Goal: Task Accomplishment & Management: Manage account settings

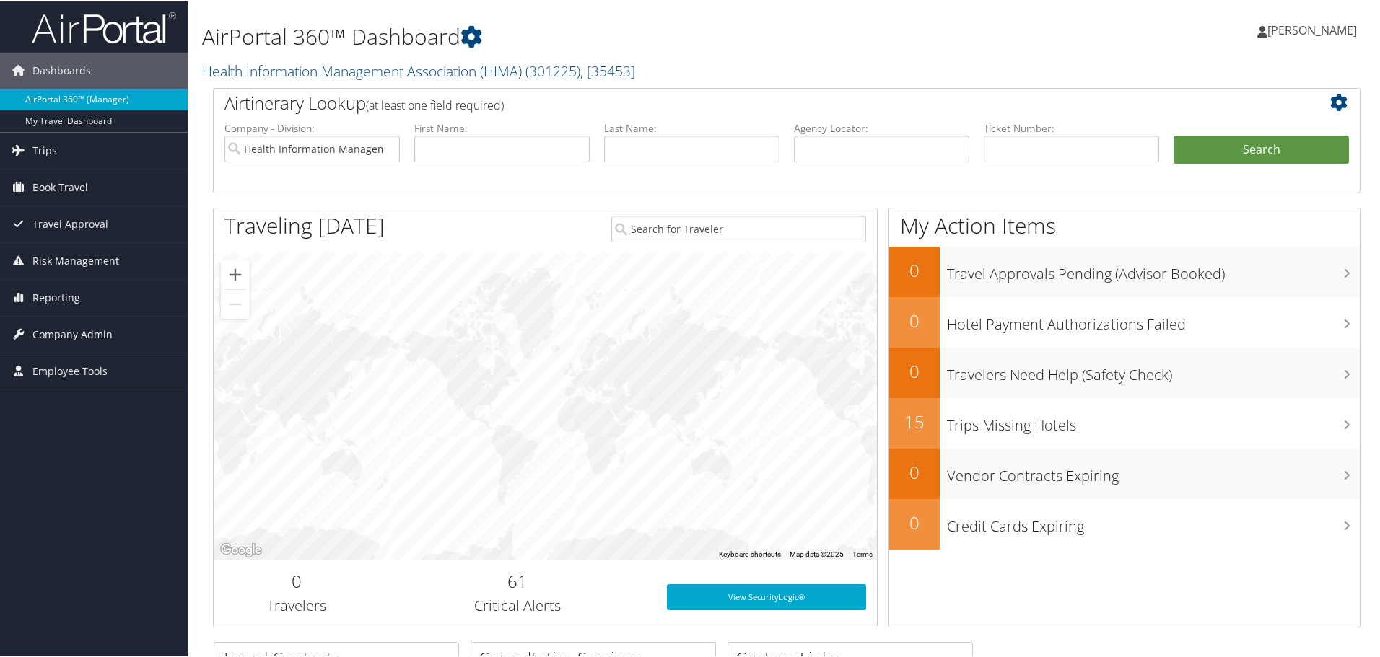
click at [79, 98] on link "AirPortal 360™ (Manager)" at bounding box center [94, 98] width 188 height 22
click at [40, 296] on span "Reporting" at bounding box center [56, 297] width 48 height 36
click at [52, 401] on span "Company Admin" at bounding box center [72, 398] width 80 height 36
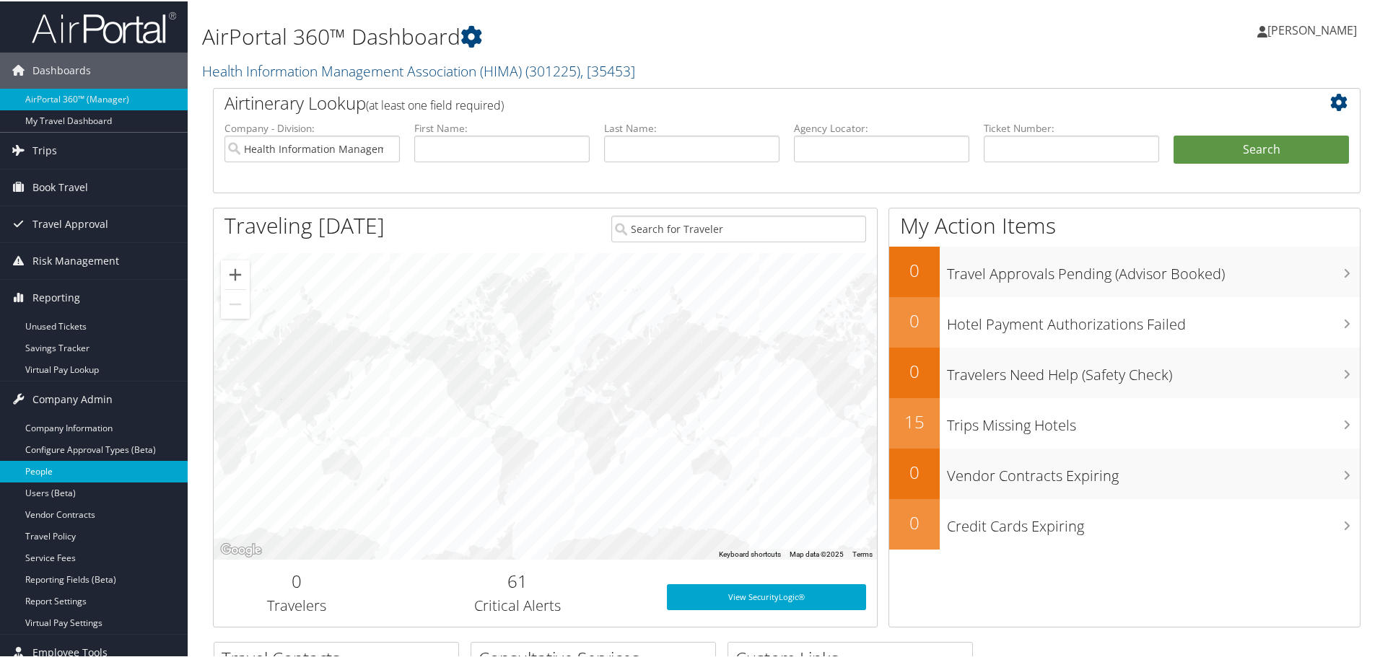
click at [49, 470] on link "People" at bounding box center [94, 471] width 188 height 22
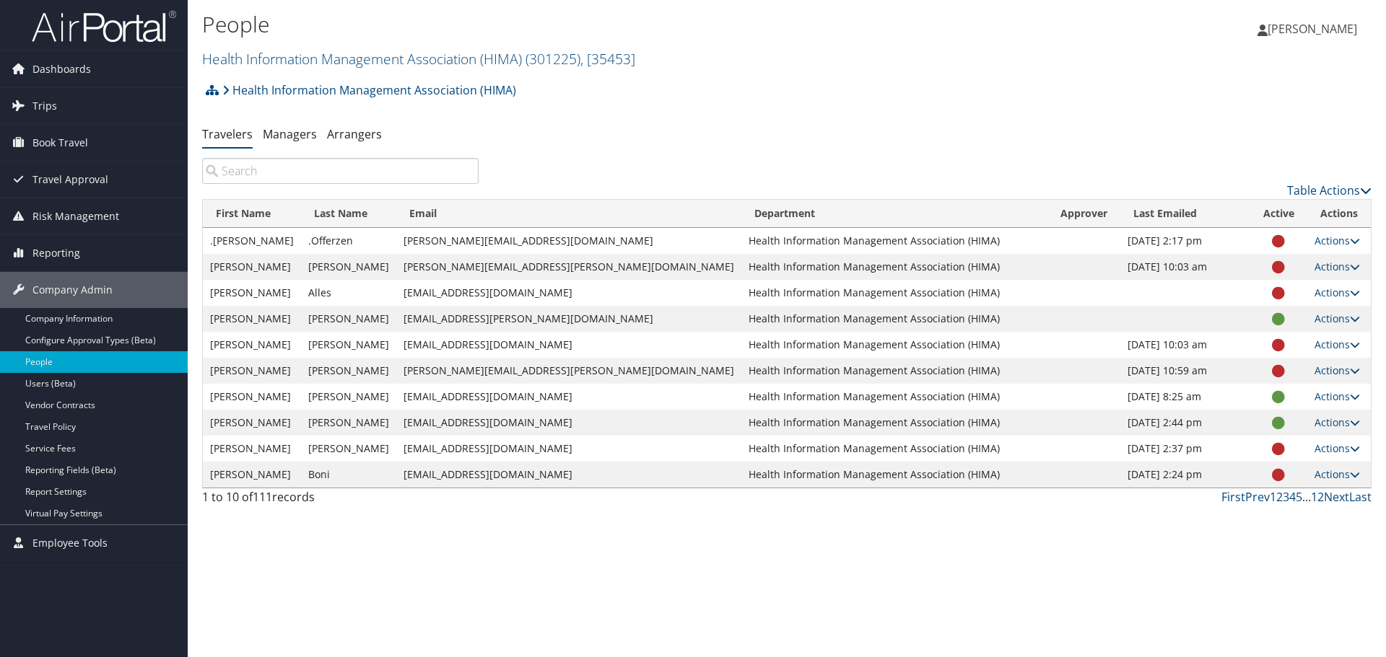
drag, startPoint x: 304, startPoint y: 172, endPoint x: 312, endPoint y: 172, distance: 7.9
click at [306, 172] on input "search" at bounding box center [340, 171] width 276 height 26
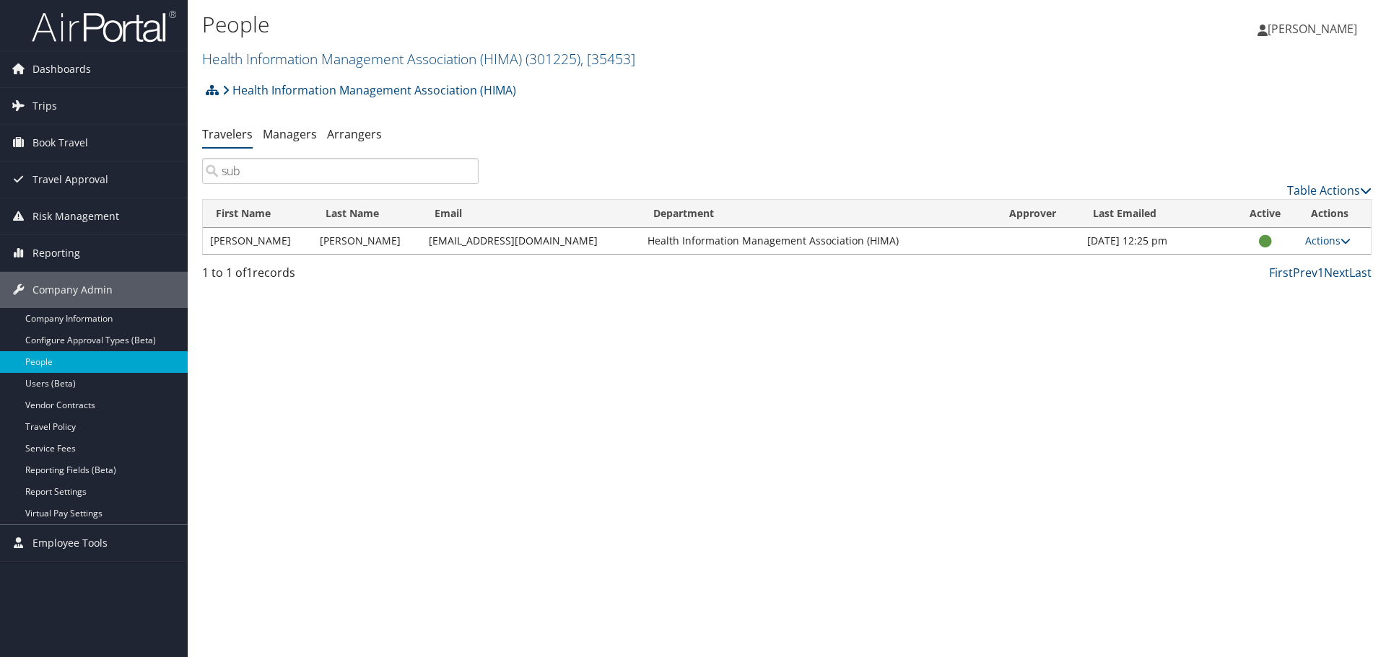
click at [1259, 242] on icon at bounding box center [1265, 242] width 13 height 1
click at [1324, 242] on link "Actions" at bounding box center [1327, 241] width 45 height 14
click at [1222, 167] on div "Table Actions" at bounding box center [935, 178] width 893 height 41
click at [333, 171] on input "sub" at bounding box center [340, 171] width 276 height 26
type input "s"
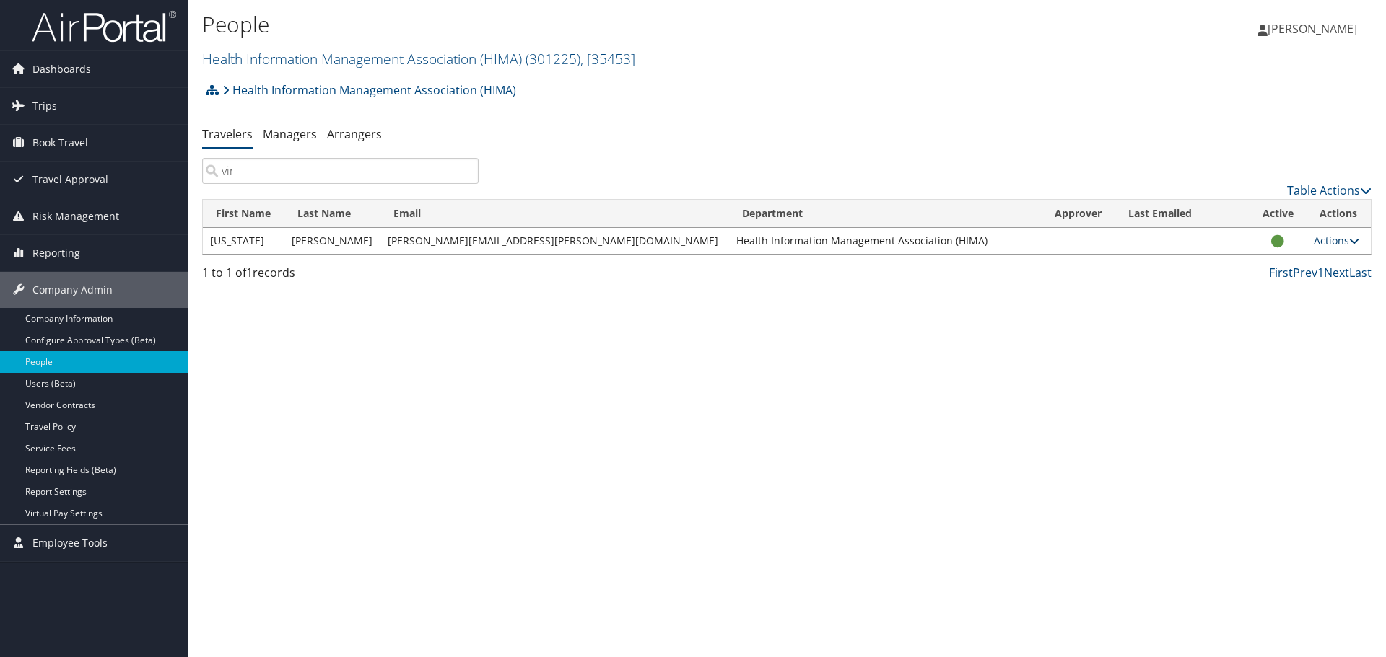
type input "vir"
click at [1326, 241] on link "Actions" at bounding box center [1335, 241] width 45 height 14
click at [1251, 310] on link "Update Department" at bounding box center [1278, 311] width 133 height 25
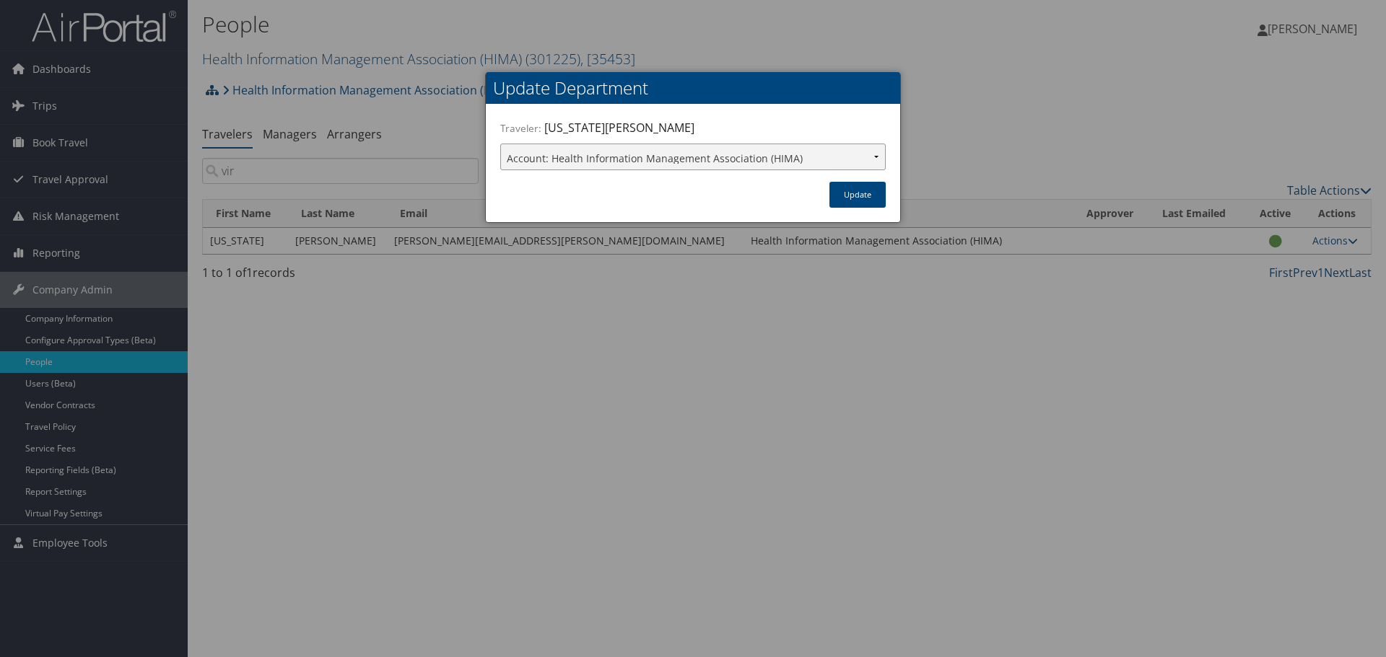
click at [878, 156] on select "Account: Health Information Management Association (HIMA)" at bounding box center [692, 157] width 385 height 27
click at [1016, 122] on div at bounding box center [693, 328] width 1386 height 657
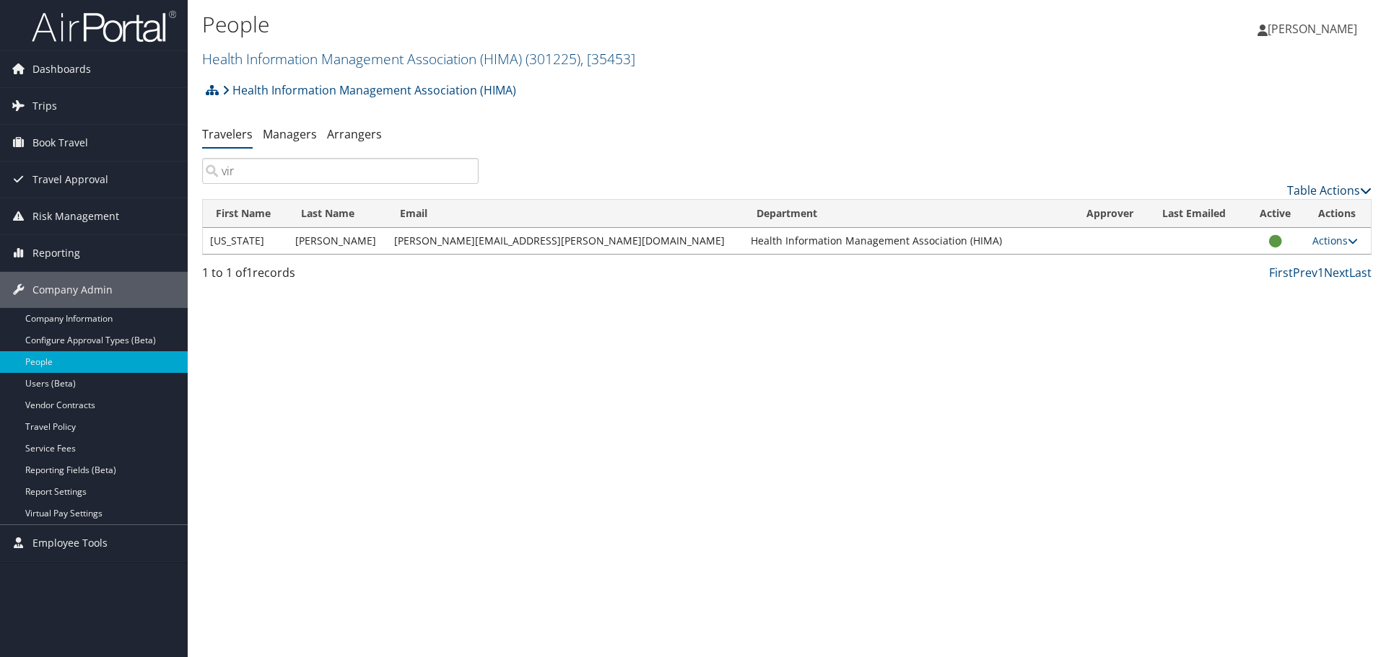
click at [1340, 188] on link "Table Actions" at bounding box center [1329, 191] width 84 height 16
click at [1209, 157] on div at bounding box center [693, 328] width 1386 height 657
click at [1197, 336] on div "People Health Information Management Association (HIMA) ( 301225 ) , [ 35453 ] …" at bounding box center [787, 328] width 1198 height 657
click at [1325, 237] on link "Actions" at bounding box center [1334, 241] width 45 height 14
click at [1249, 260] on link "User Settings" at bounding box center [1278, 262] width 133 height 25
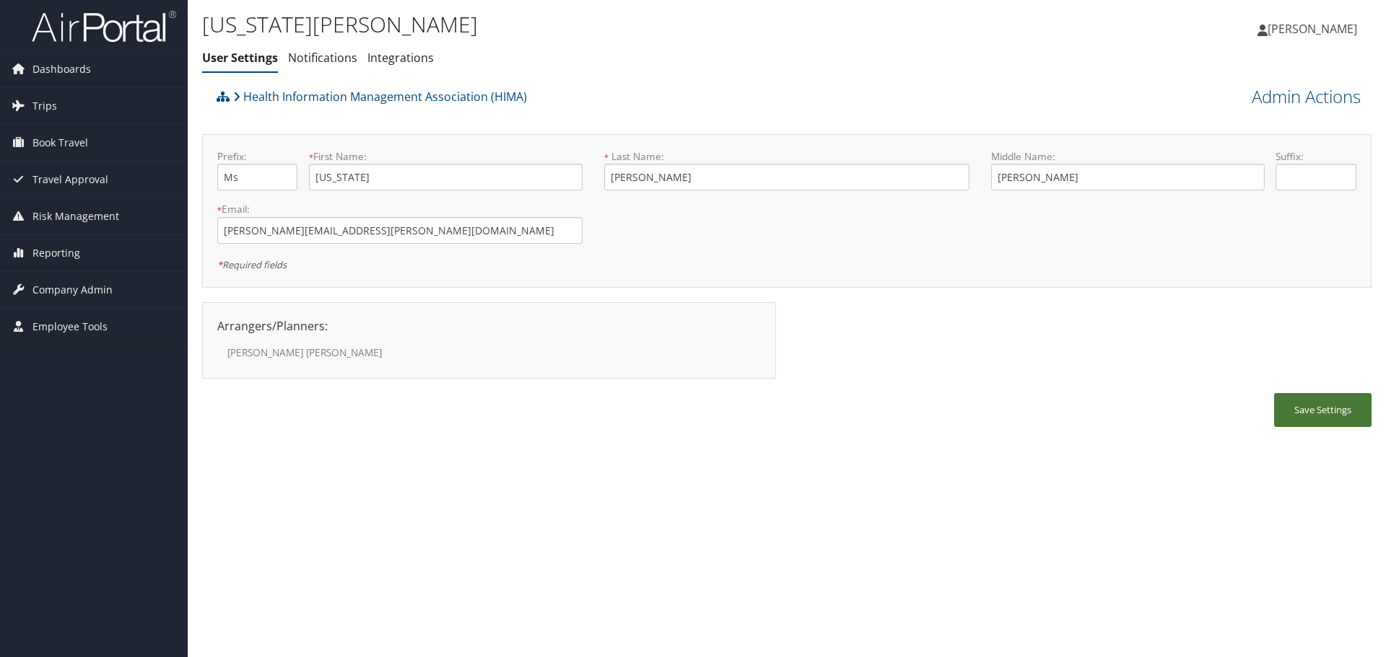
click at [1314, 407] on button "Save Settings" at bounding box center [1322, 410] width 97 height 34
click at [1314, 100] on link "Admin Actions" at bounding box center [1305, 96] width 109 height 25
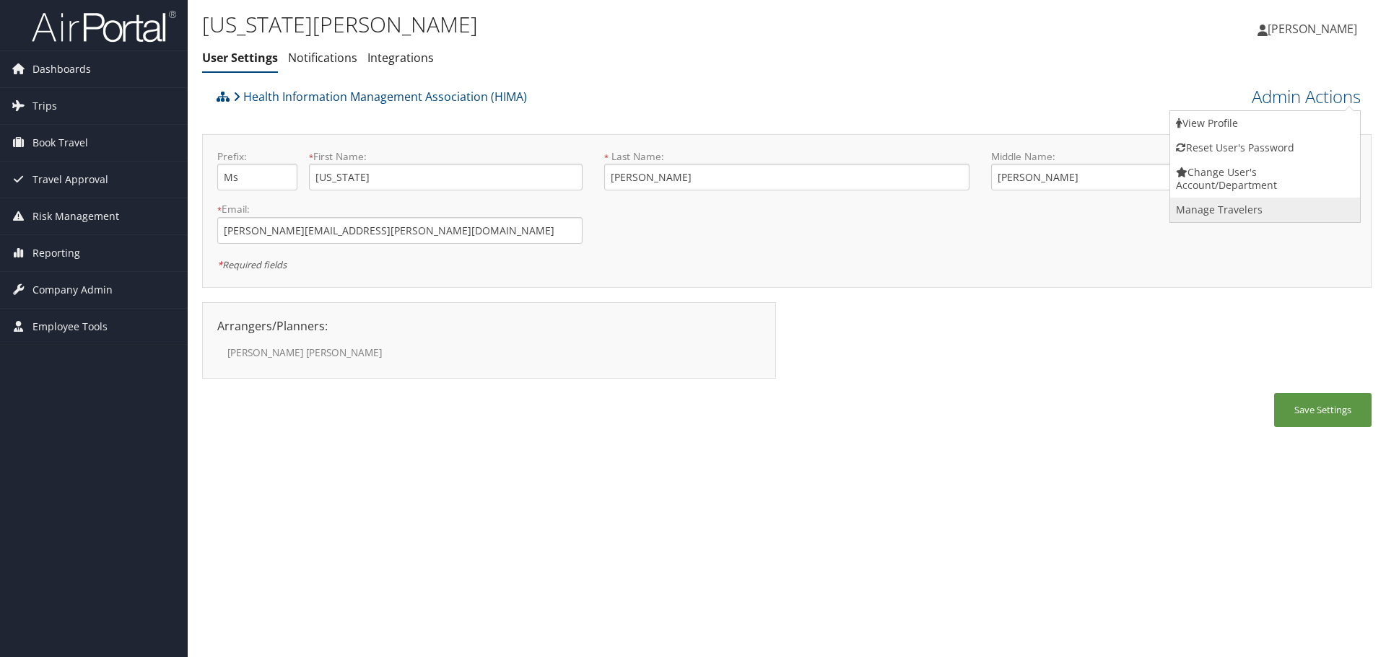
click at [1199, 210] on link "Manage Travelers" at bounding box center [1265, 210] width 190 height 25
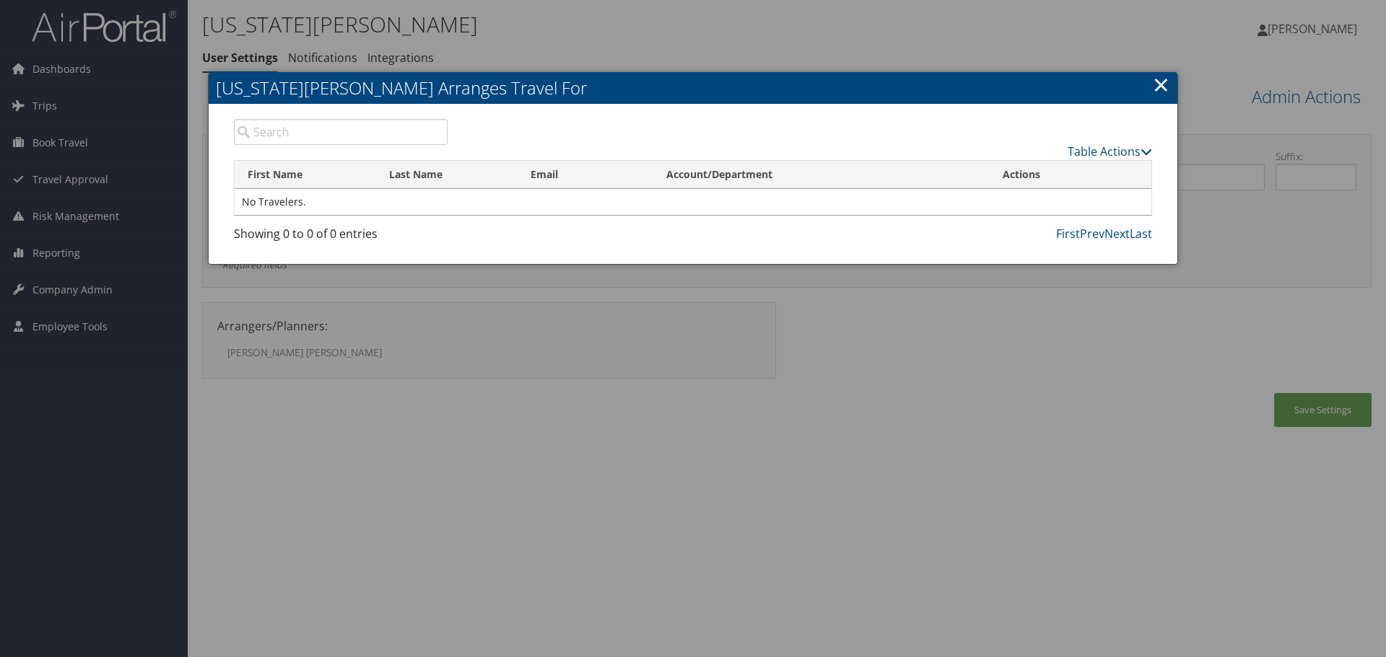
click at [1163, 85] on link "×" at bounding box center [1160, 84] width 17 height 29
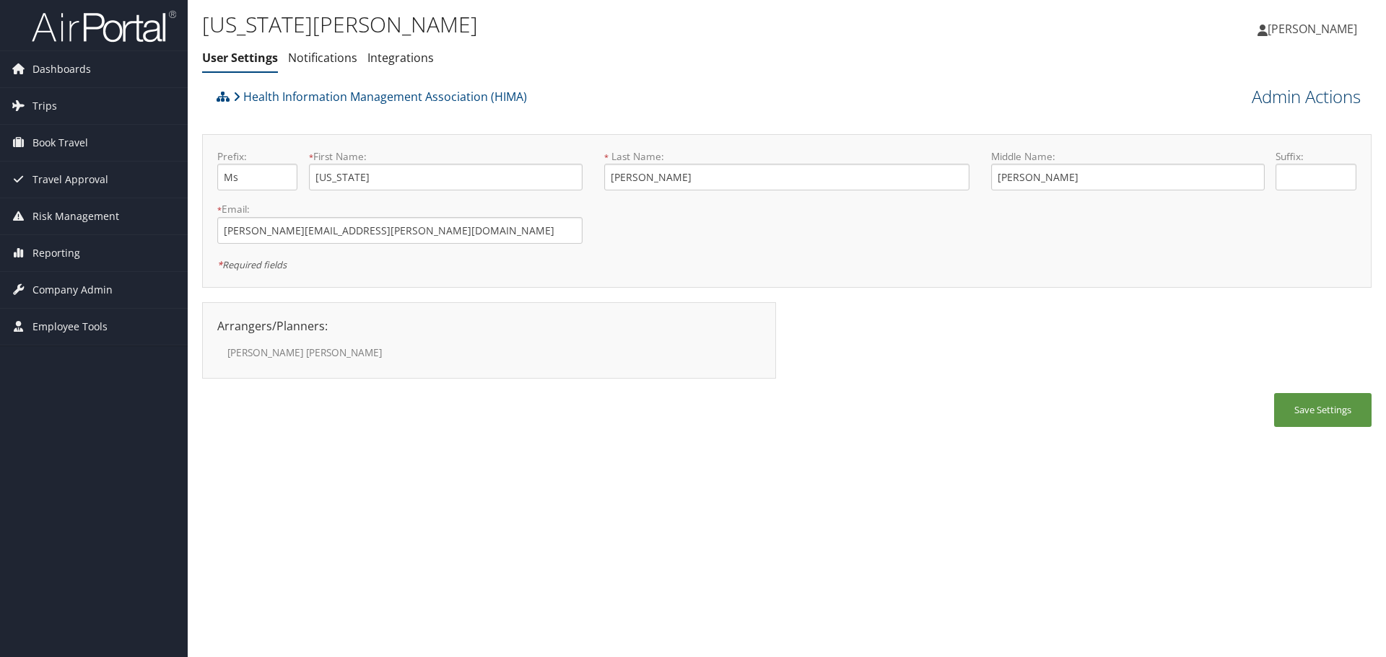
click at [1319, 94] on link "Admin Actions" at bounding box center [1305, 96] width 109 height 25
click at [1219, 122] on link "View Profile" at bounding box center [1265, 123] width 190 height 25
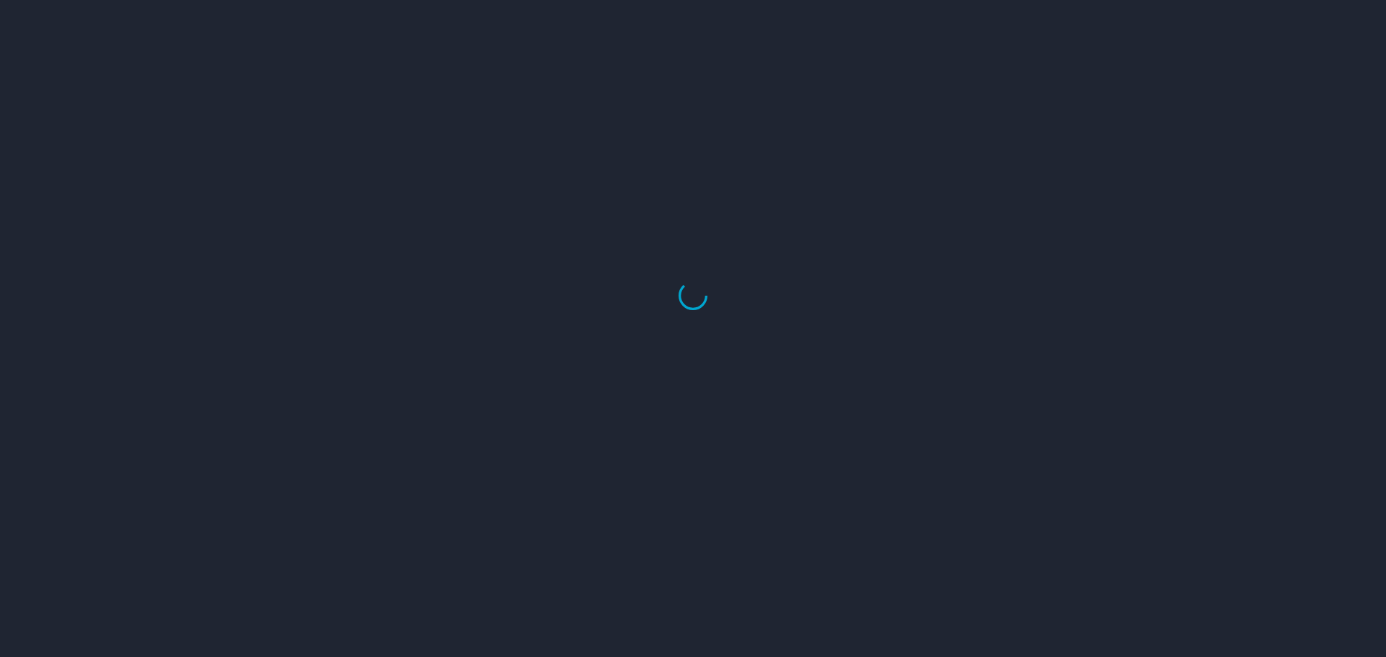
select select "US"
